Goal: Navigation & Orientation: Find specific page/section

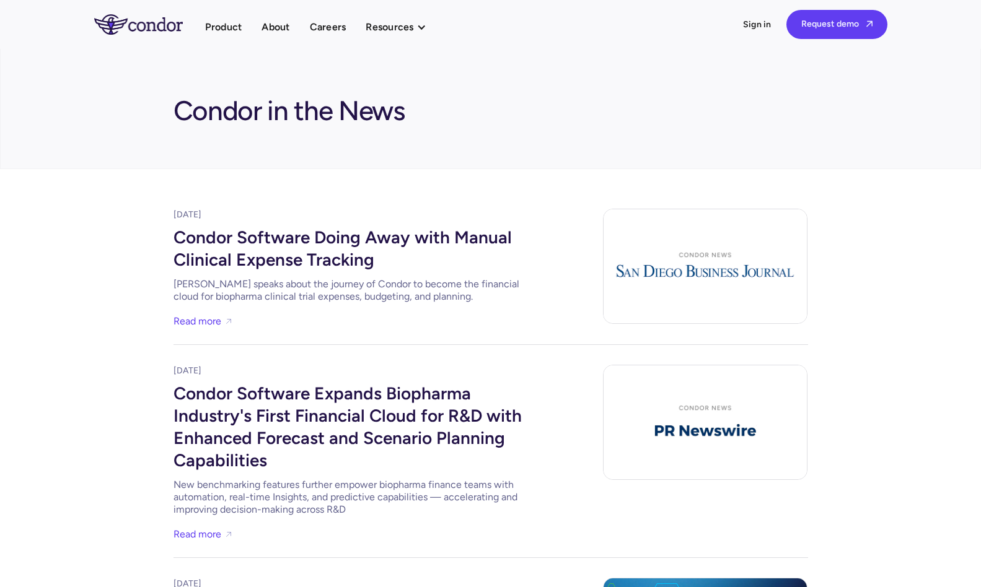
click at [299, 22] on ul "Product About Careers Resources Thought leadership Case studies News Events" at bounding box center [322, 27] width 234 height 17
click at [312, 31] on link "Careers" at bounding box center [328, 27] width 37 height 17
click at [272, 29] on link "About" at bounding box center [275, 27] width 28 height 17
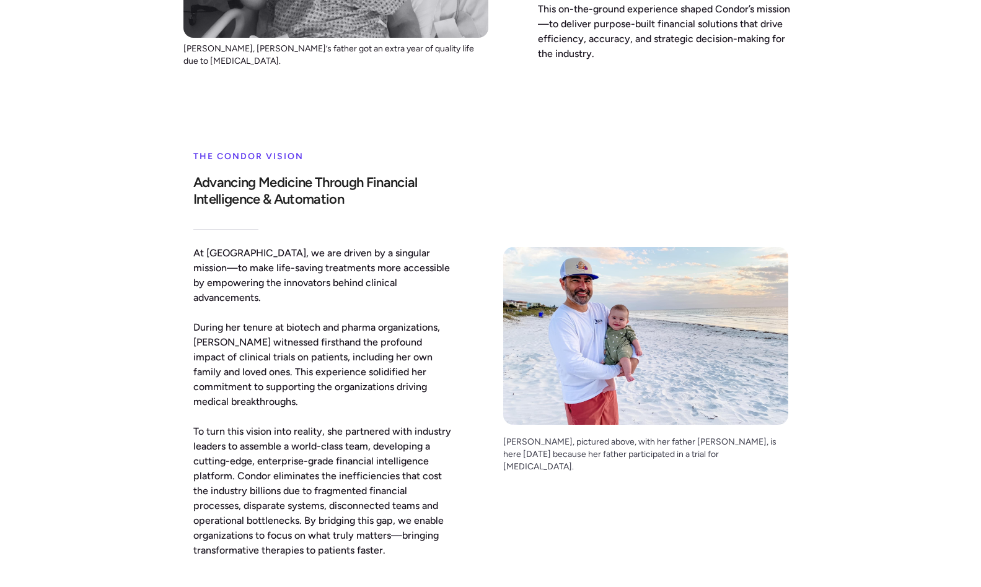
scroll to position [6, 0]
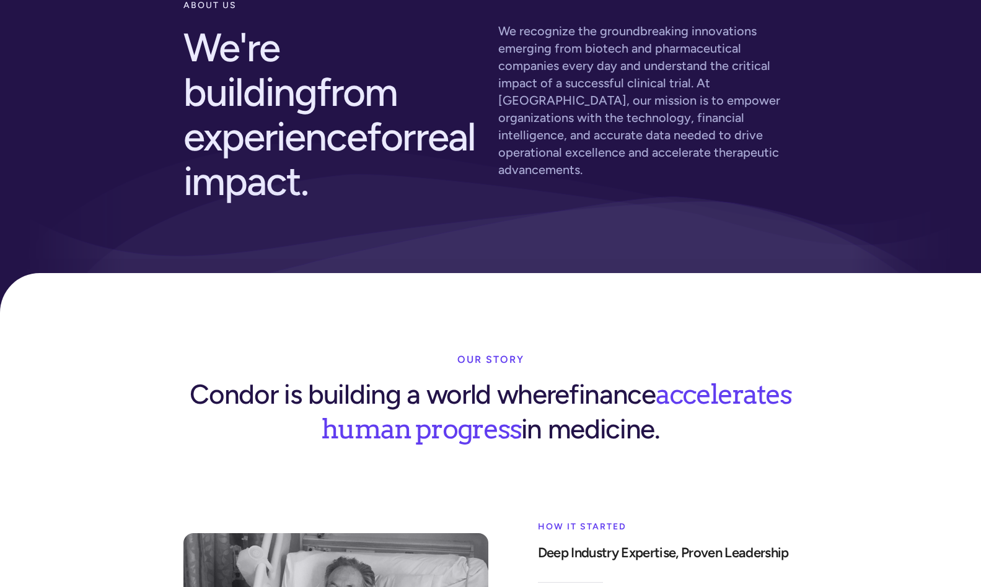
drag, startPoint x: 142, startPoint y: 278, endPoint x: 152, endPoint y: 118, distance: 160.1
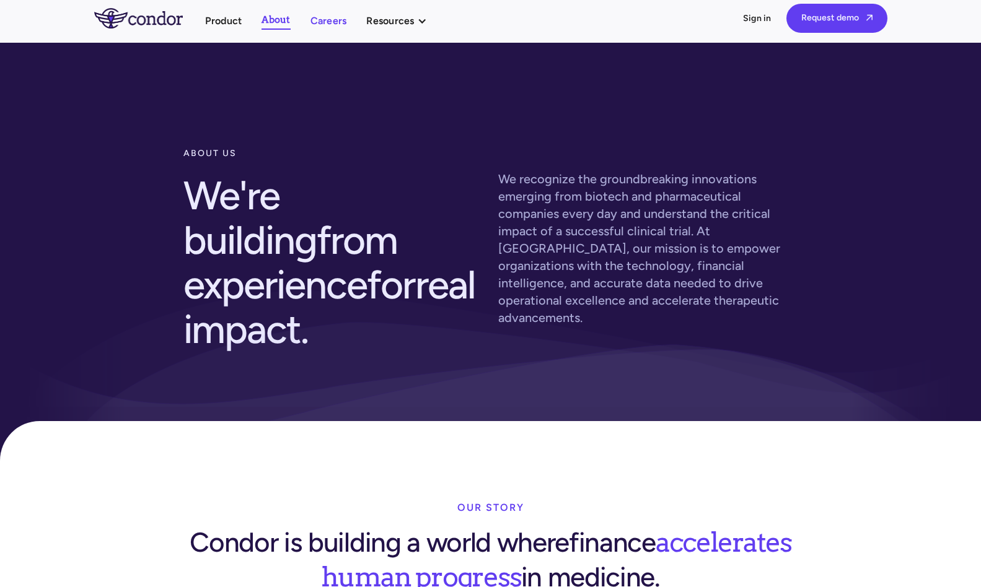
click at [321, 14] on link "Careers" at bounding box center [328, 20] width 37 height 17
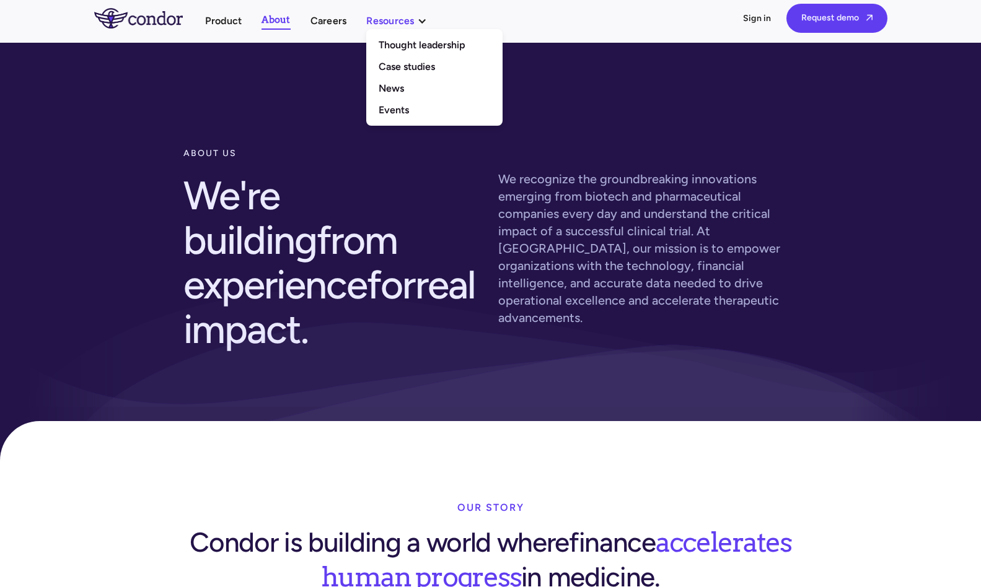
click at [381, 22] on div "Resources" at bounding box center [390, 20] width 48 height 17
